Goal: Task Accomplishment & Management: Manage account settings

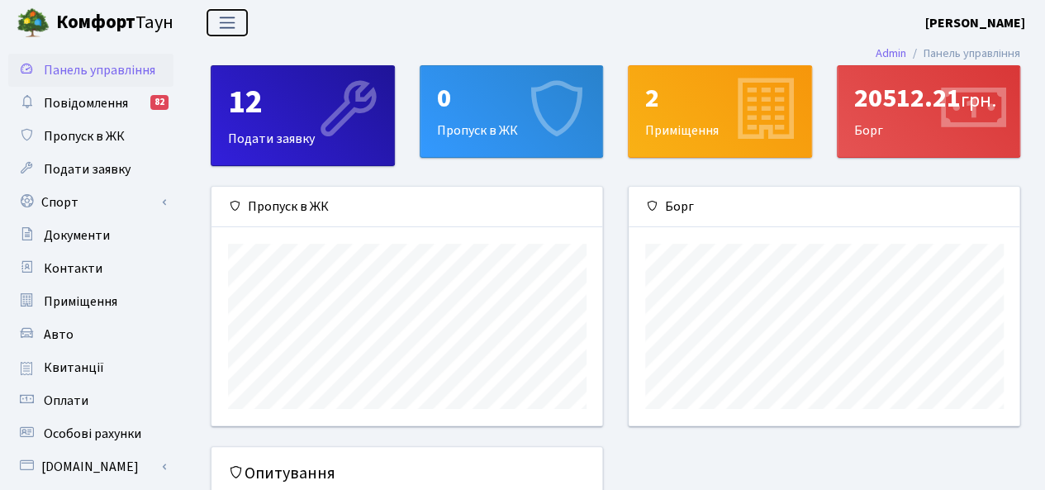
click at [227, 21] on span "Переключити навігацію" at bounding box center [227, 22] width 25 height 19
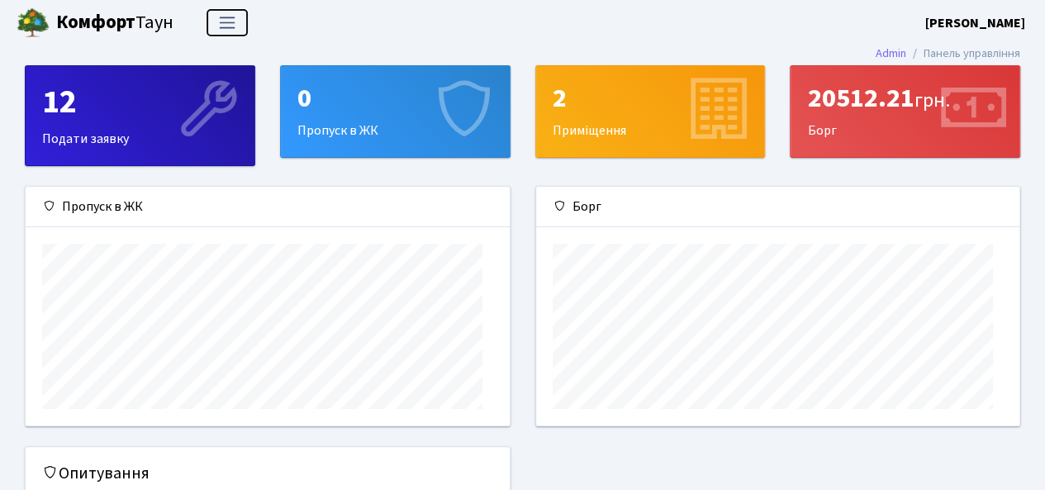
scroll to position [238, 484]
click at [227, 21] on span "Переключити навігацію" at bounding box center [227, 22] width 25 height 19
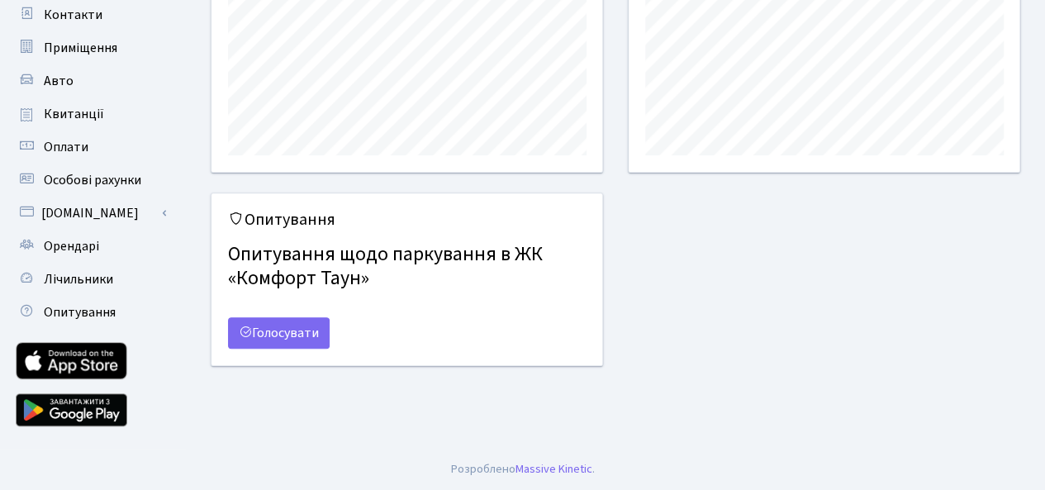
scroll to position [88, 0]
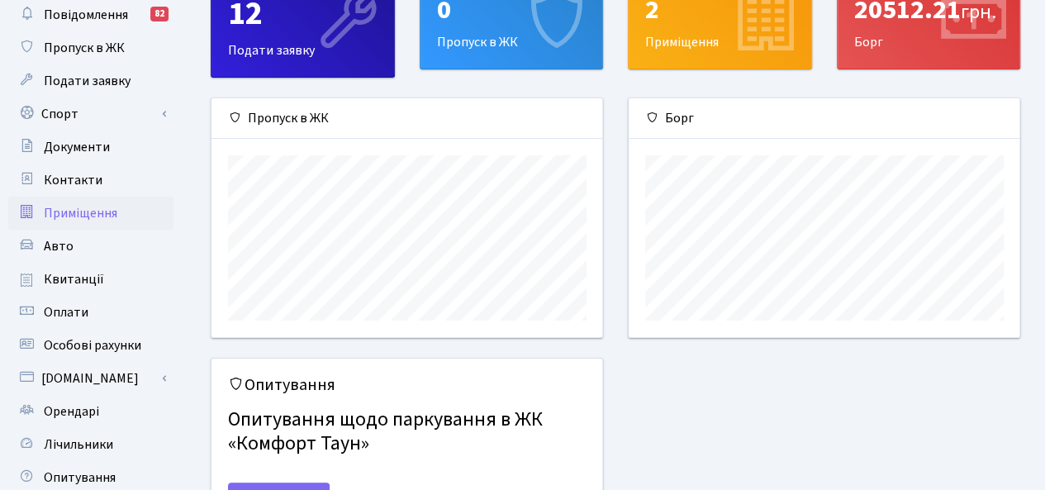
click at [99, 207] on span "Приміщення" at bounding box center [81, 213] width 74 height 18
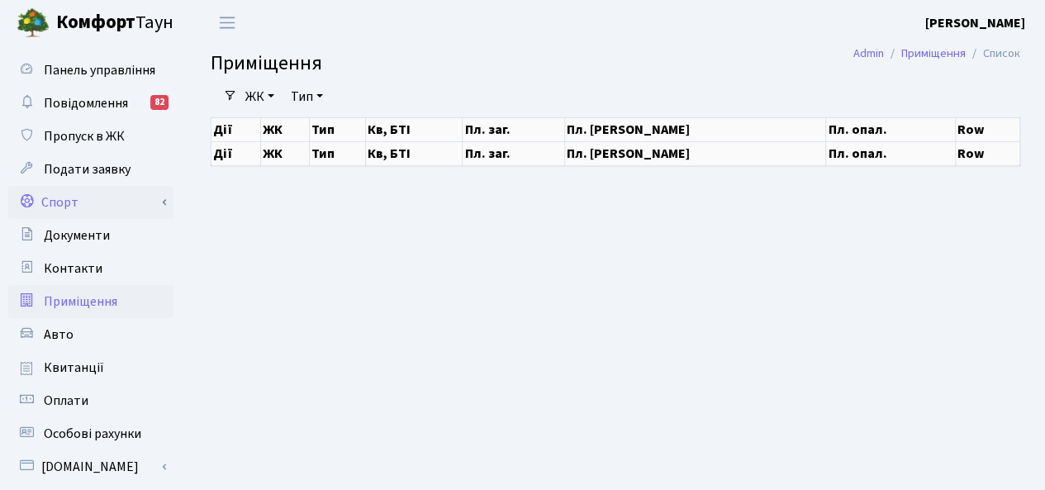
select select "25"
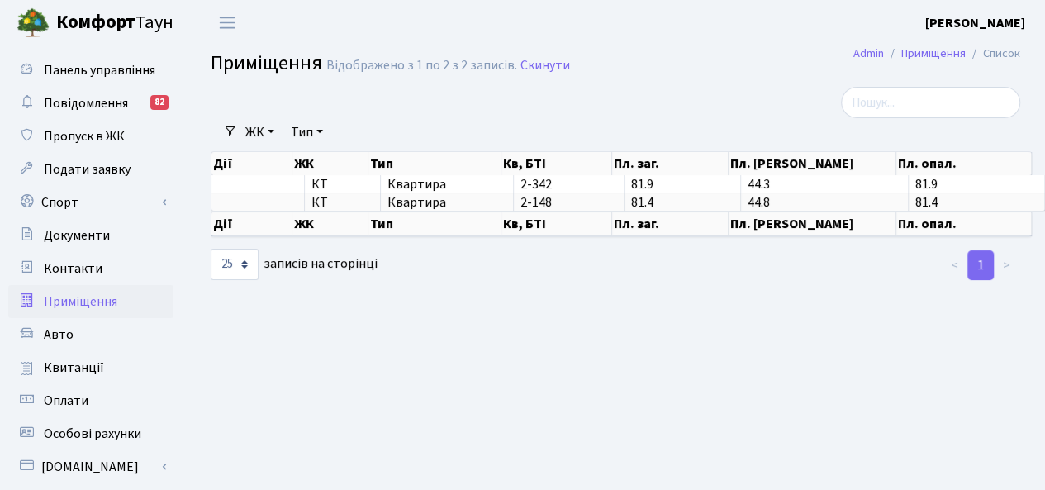
click at [963, 19] on b "[PERSON_NAME]" at bounding box center [975, 23] width 100 height 18
click at [959, 49] on link "Мій обліковий запис" at bounding box center [942, 52] width 164 height 26
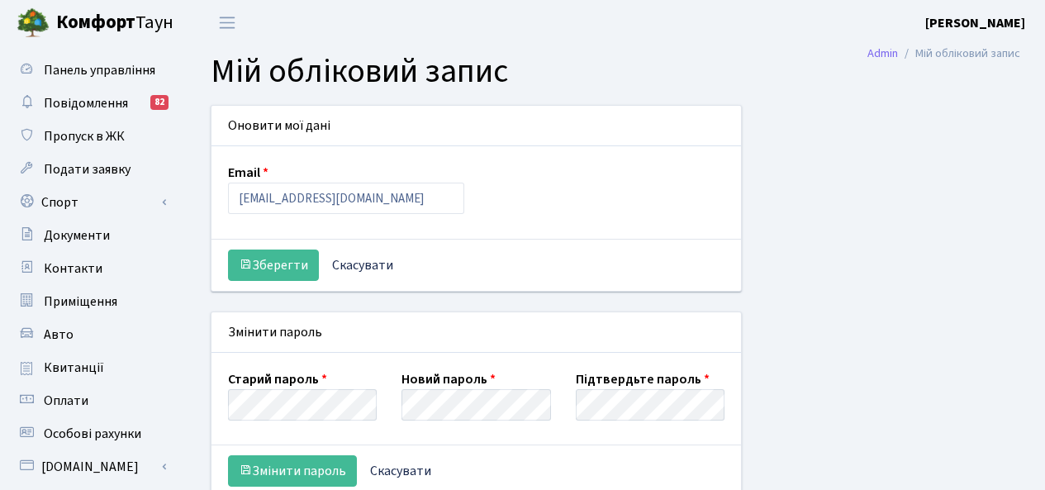
select select
click at [939, 120] on div "Оновити мої дані Email alex77777@ukr.net Зберегти Скасувати Змінити пароль Стар…" at bounding box center [615, 414] width 834 height 619
click at [985, 16] on b "[PERSON_NAME] О." at bounding box center [975, 23] width 100 height 18
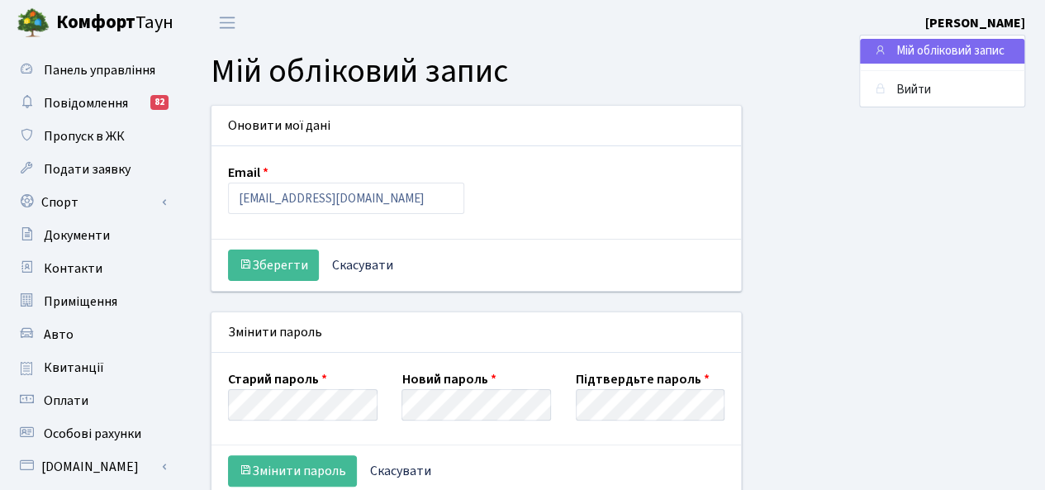
click at [940, 160] on div "Оновити мої дані Email alex77777@ukr.net Зберегти Скасувати Змінити пароль Стар…" at bounding box center [615, 414] width 834 height 619
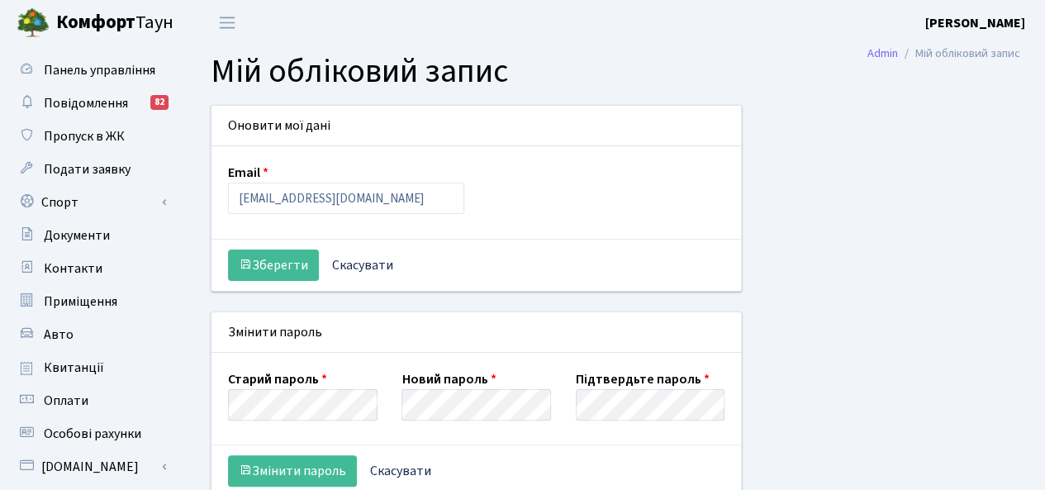
click at [841, 131] on div "Оновити мої дані Email alex77777@ukr.net Зберегти Скасувати Змінити пароль Стар…" at bounding box center [615, 414] width 834 height 619
click at [77, 371] on span "Квитанції" at bounding box center [74, 368] width 60 height 18
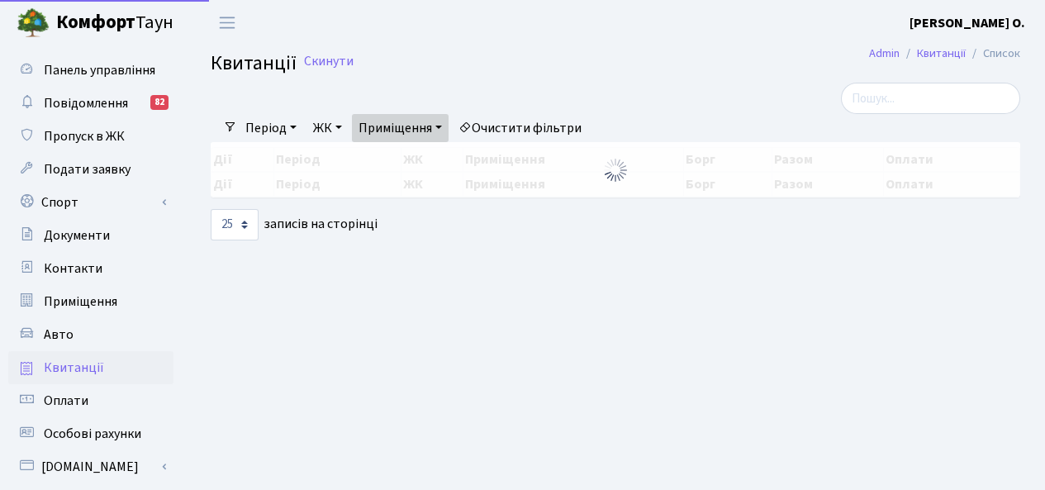
select select "25"
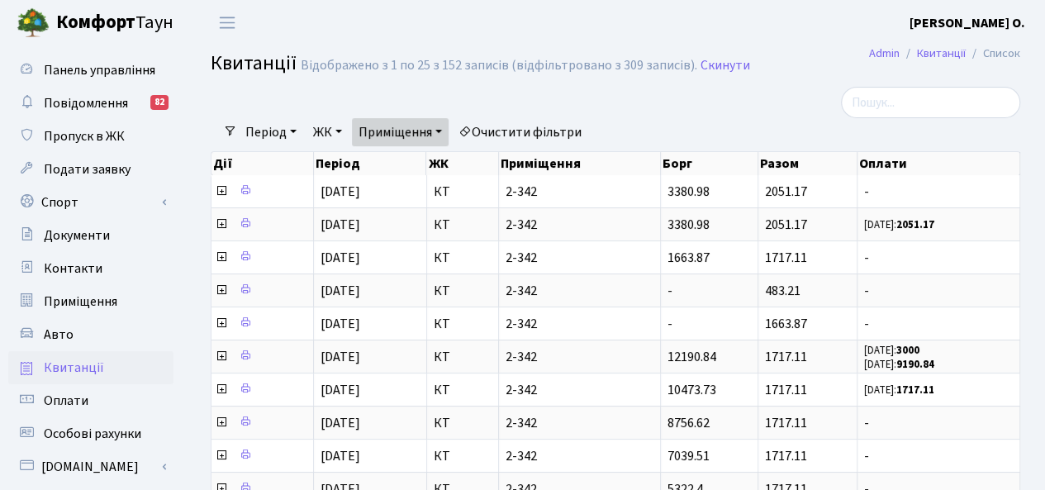
click at [446, 126] on link "Приміщення" at bounding box center [400, 132] width 97 height 28
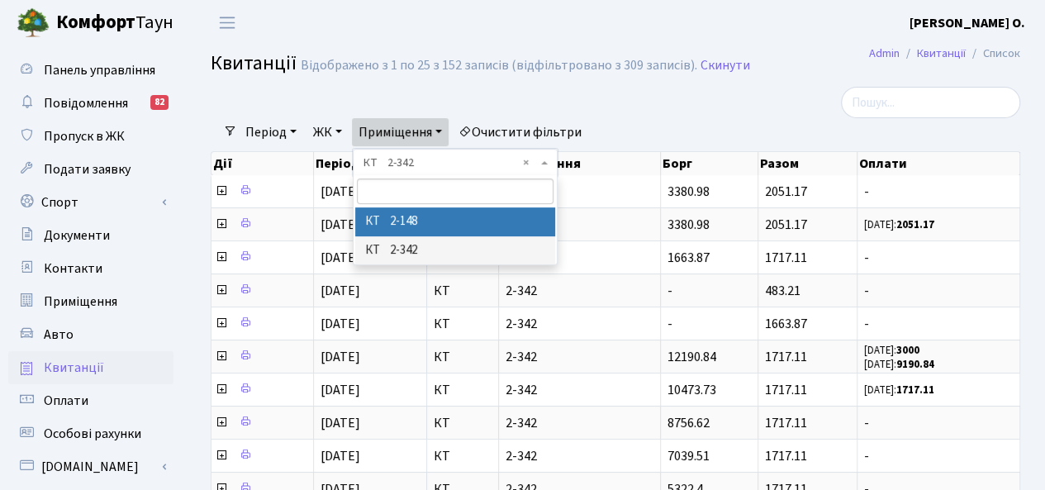
click at [422, 226] on li "КТ 2-148" at bounding box center [455, 221] width 201 height 29
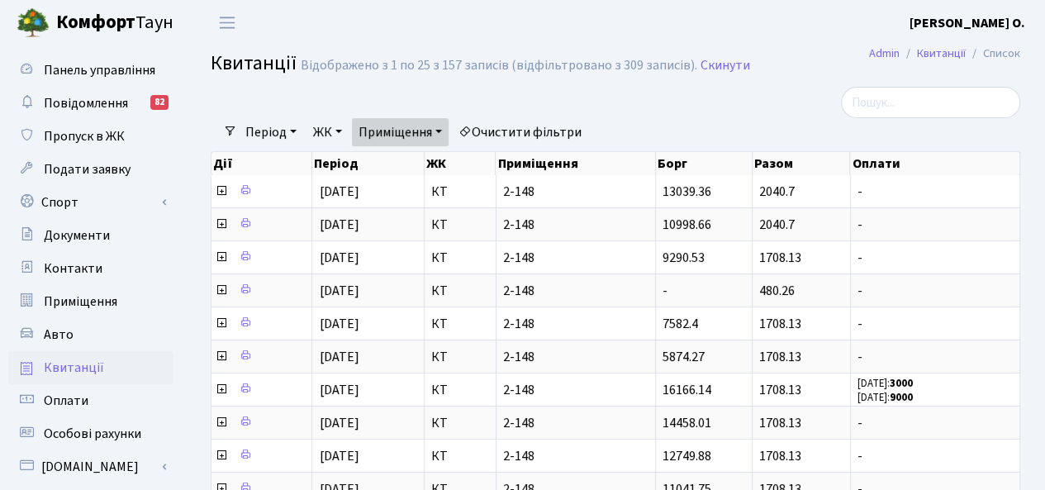
click at [448, 126] on link "Приміщення" at bounding box center [400, 132] width 97 height 28
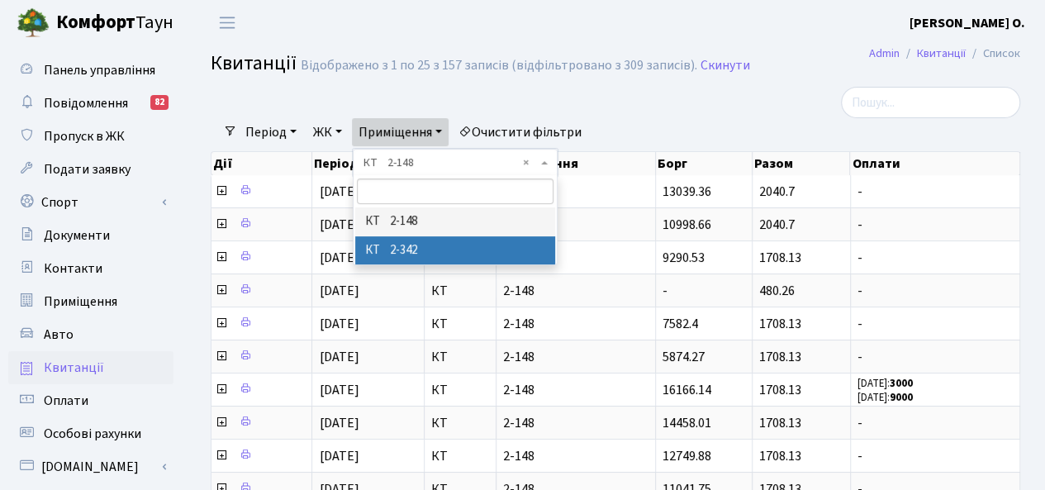
click at [471, 247] on li "КТ 2-342" at bounding box center [455, 250] width 201 height 29
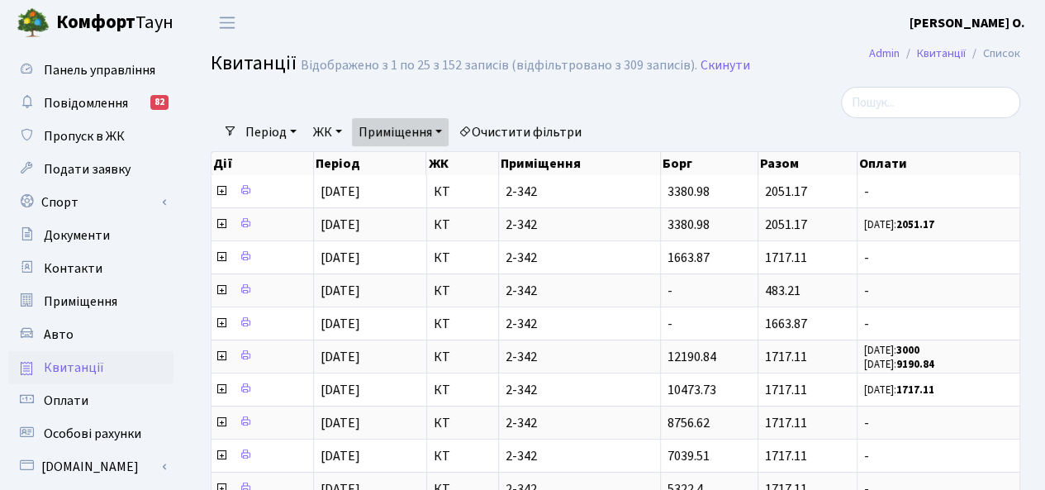
click at [982, 21] on b "[PERSON_NAME]" at bounding box center [968, 23] width 116 height 18
click at [914, 89] on link "Вийти" at bounding box center [942, 91] width 164 height 26
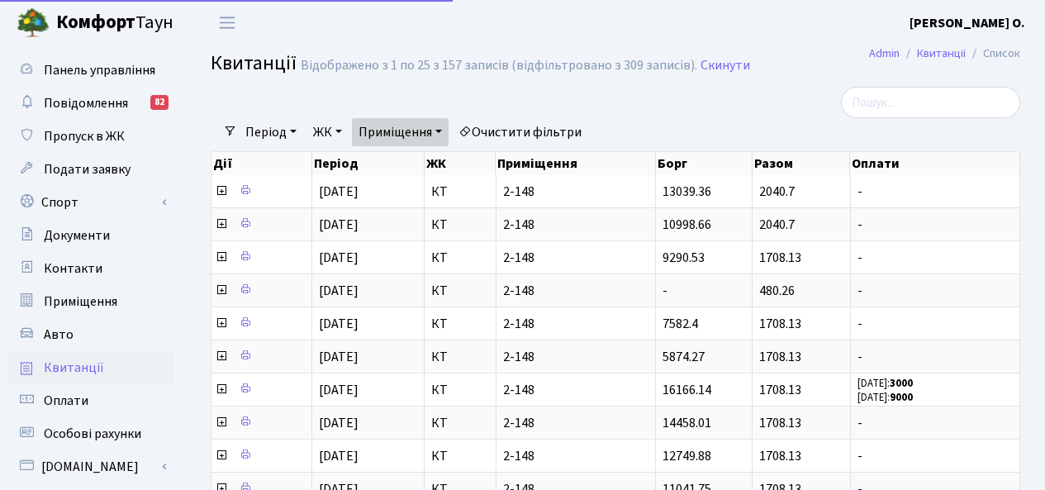
select select "25"
